Goal: Find specific page/section: Find specific page/section

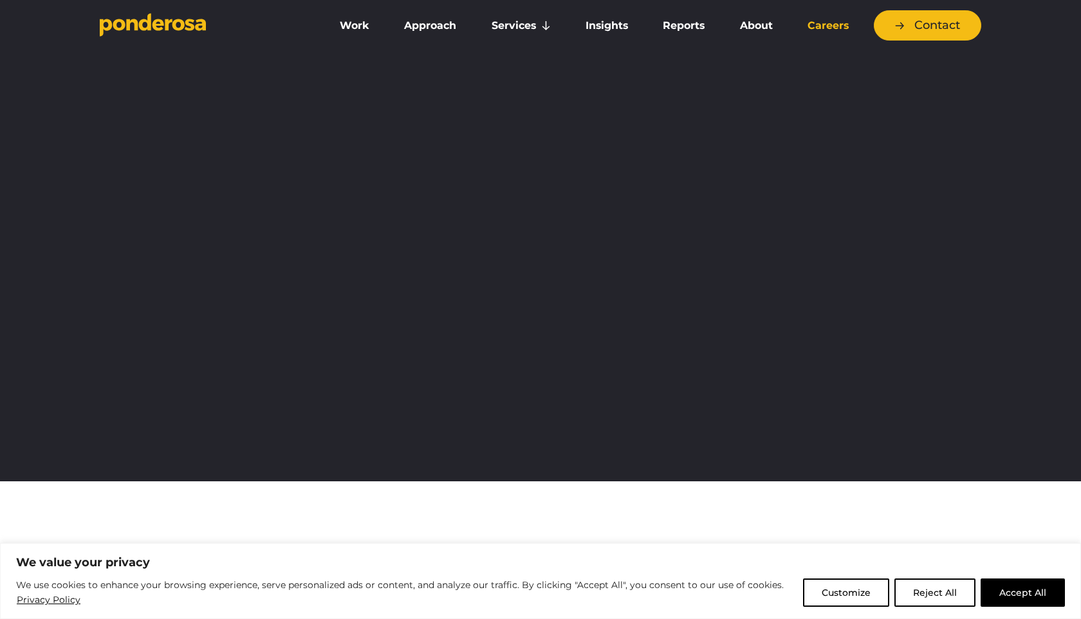
click at [1022, 591] on button "Accept All" at bounding box center [1023, 593] width 84 height 28
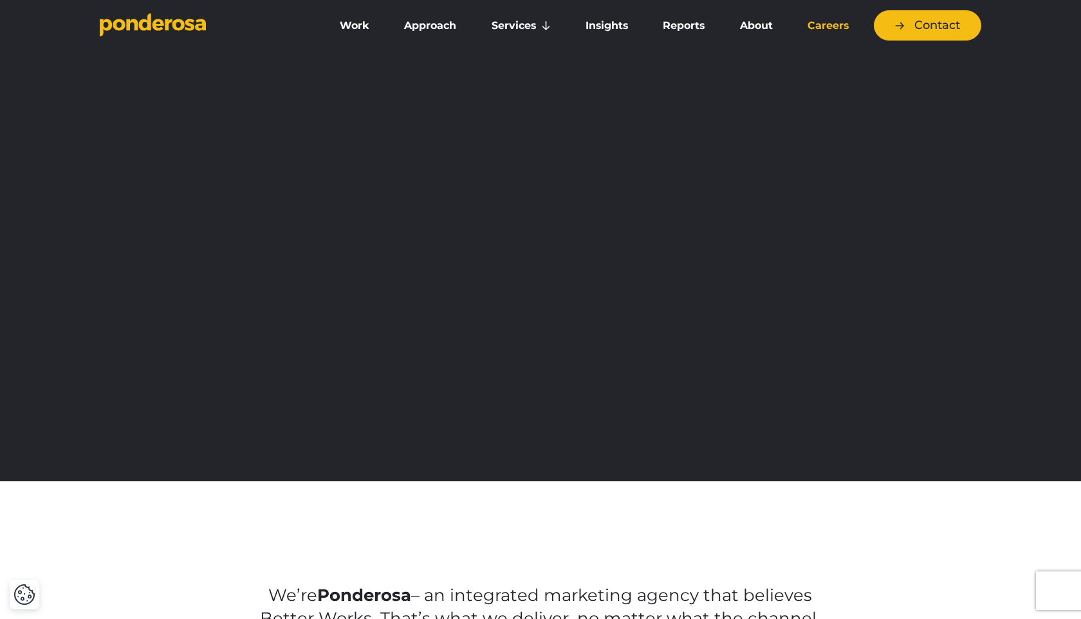
click at [832, 30] on link "Careers" at bounding box center [828, 25] width 71 height 27
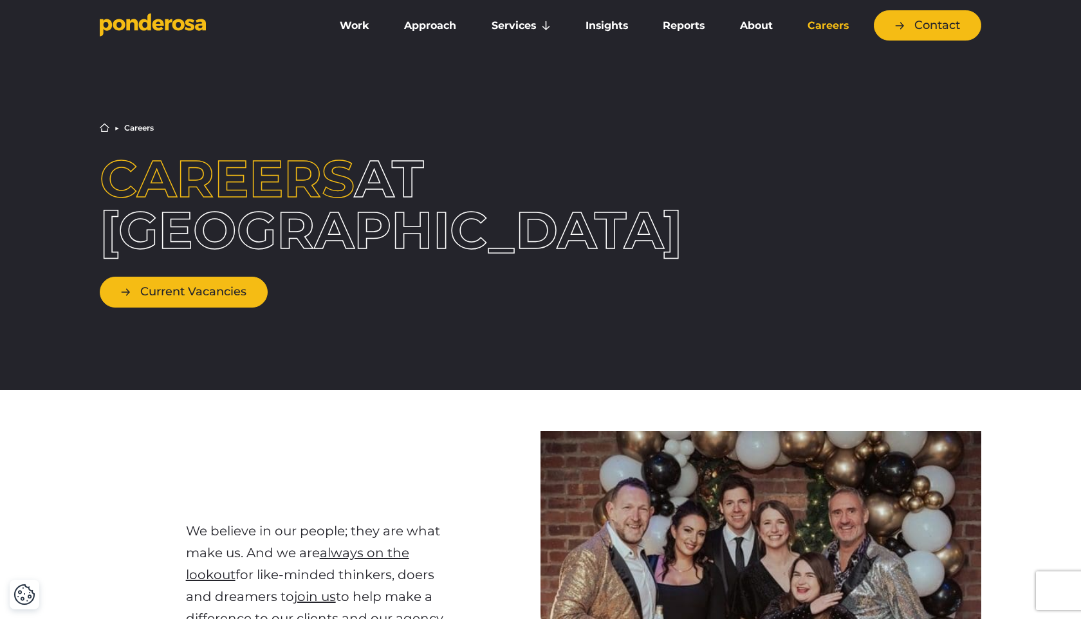
click at [203, 297] on link "Current Vacancies" at bounding box center [184, 292] width 168 height 30
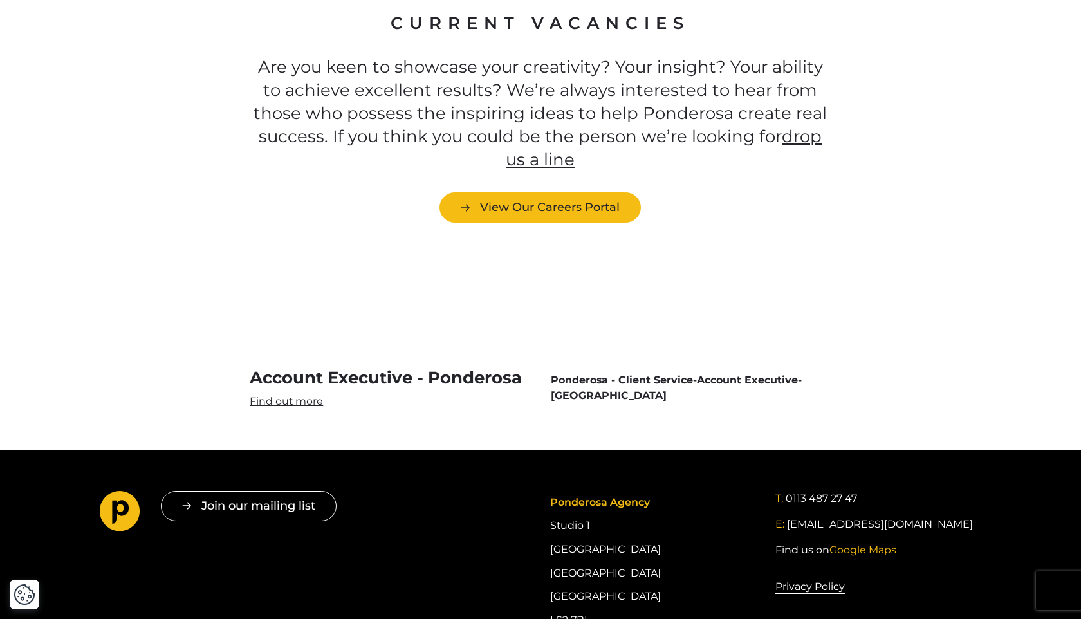
scroll to position [3621, 0]
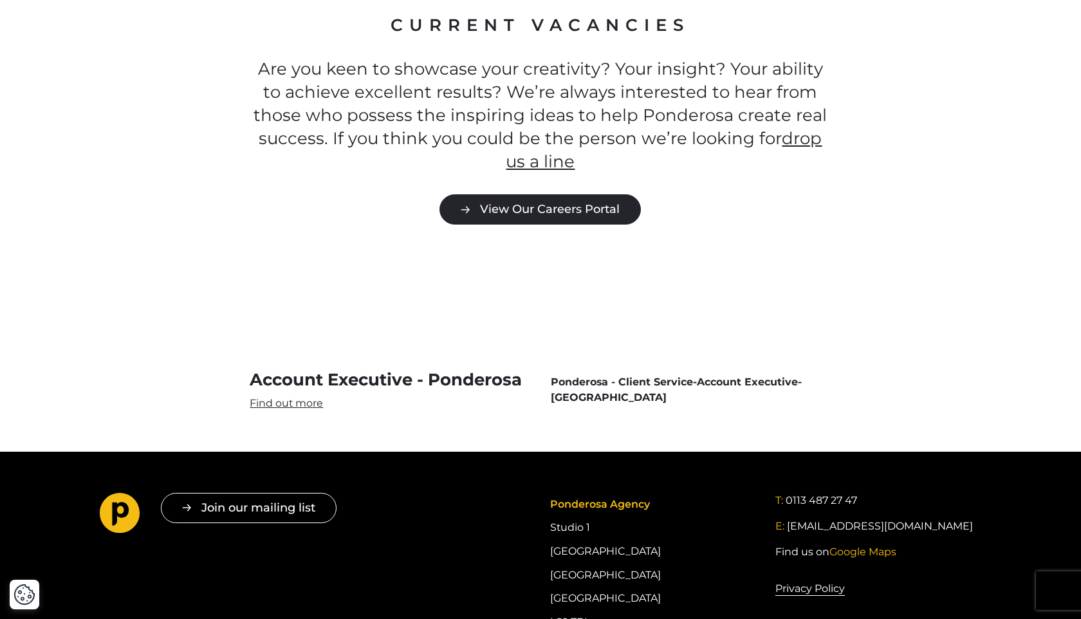
click at [550, 194] on link "View Our Careers Portal" at bounding box center [540, 209] width 201 height 30
